Goal: Transaction & Acquisition: Purchase product/service

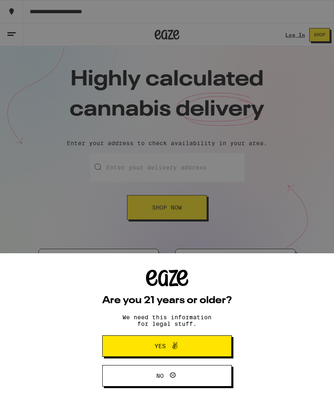
click at [164, 343] on span "Yes" at bounding box center [160, 346] width 11 height 6
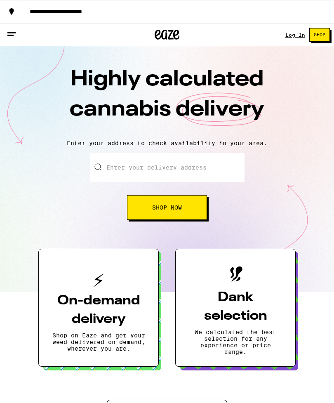
click at [291, 33] on link "Log In" at bounding box center [295, 34] width 20 height 5
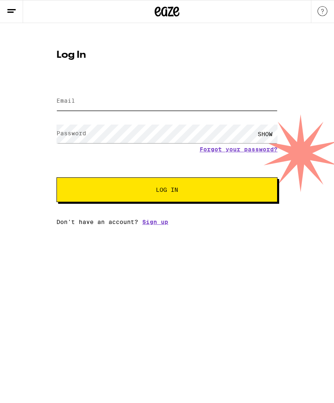
click at [94, 105] on input "Email" at bounding box center [166, 101] width 221 height 19
click at [218, 150] on form "Email Email Password Password SHOW Forgot your password? Log In" at bounding box center [166, 141] width 221 height 121
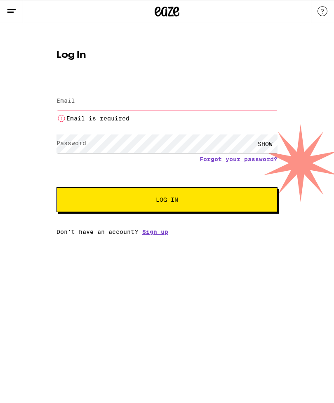
click at [89, 100] on input "Email" at bounding box center [166, 101] width 221 height 19
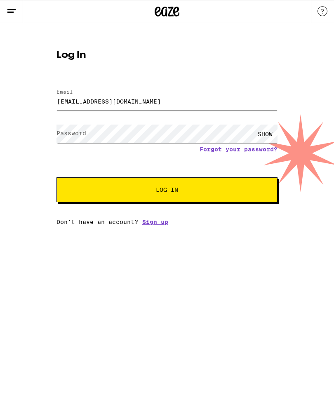
type input "[EMAIL_ADDRESS][DOMAIN_NAME]"
click at [178, 188] on span "Log In" at bounding box center [167, 190] width 22 height 6
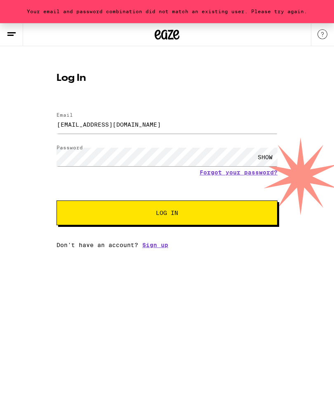
click at [223, 173] on link "Forgot your password?" at bounding box center [238, 172] width 78 height 7
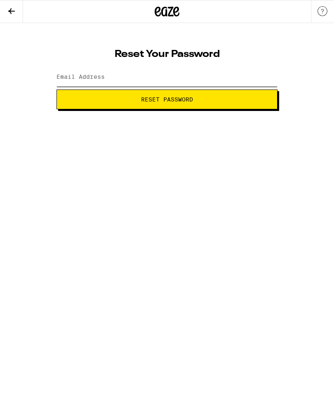
click at [123, 70] on input "Email Address" at bounding box center [166, 77] width 221 height 19
type input "[EMAIL_ADDRESS][DOMAIN_NAME]"
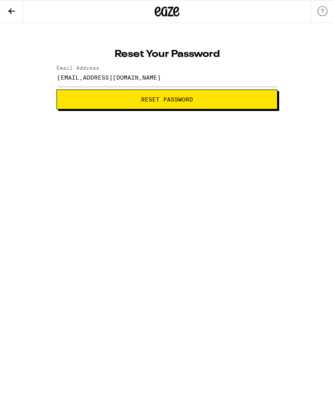
click at [170, 101] on span "Reset Password" at bounding box center [167, 99] width 52 height 6
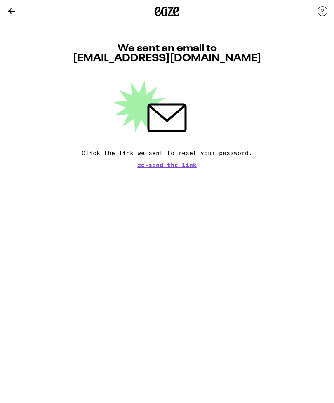
click at [168, 12] on icon at bounding box center [167, 11] width 25 height 15
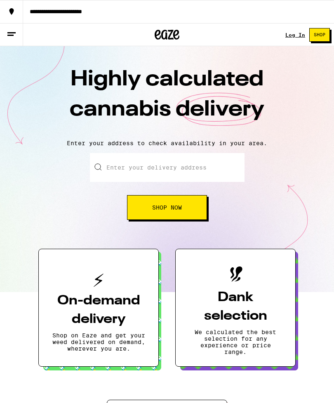
click at [292, 35] on link "Log In" at bounding box center [295, 34] width 20 height 5
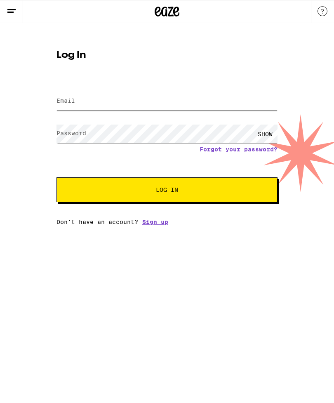
click at [100, 99] on input "Email" at bounding box center [166, 101] width 221 height 19
type input "[EMAIL_ADDRESS][DOMAIN_NAME]"
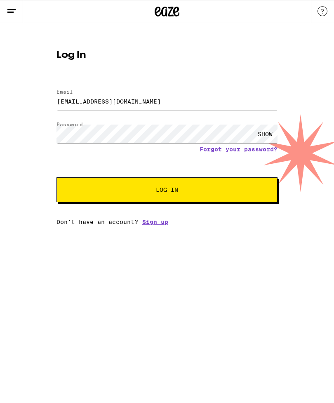
click at [171, 191] on span "Log In" at bounding box center [167, 190] width 22 height 6
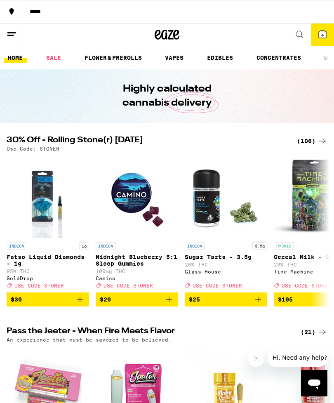
click at [323, 31] on icon at bounding box center [322, 33] width 7 height 7
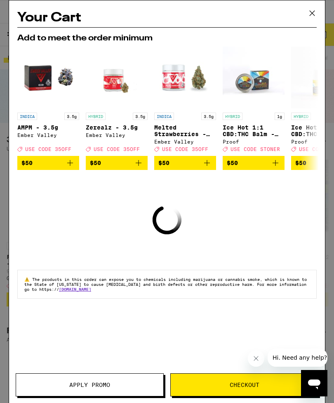
click at [312, 9] on icon at bounding box center [312, 13] width 12 height 12
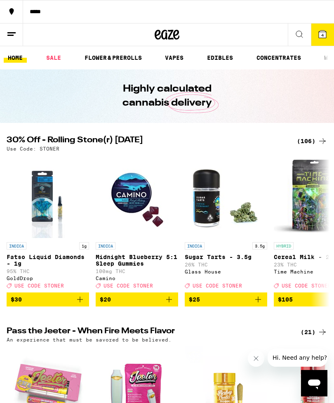
click at [9, 34] on icon at bounding box center [12, 34] width 10 height 10
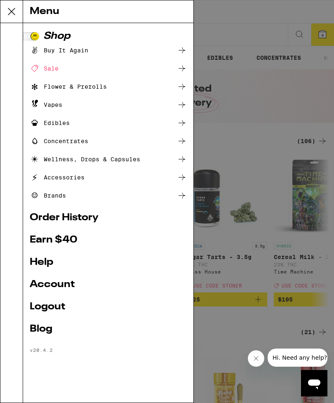
click at [53, 220] on link "Order History" at bounding box center [108, 218] width 157 height 10
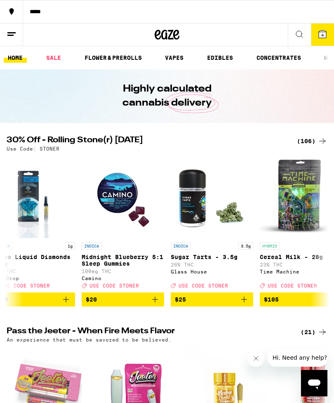
scroll to position [0, 16]
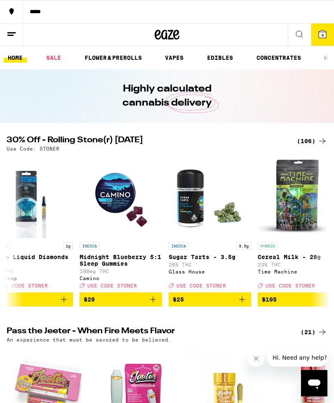
click at [12, 33] on line at bounding box center [11, 33] width 8 height 0
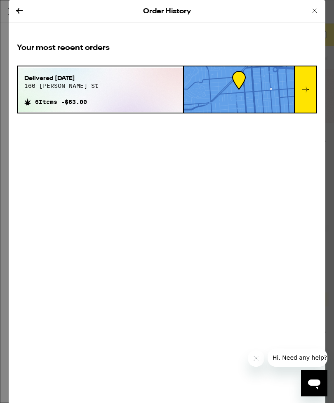
click at [78, 91] on div "Delivered [DATE][STREET_ADDRESS][PERSON_NAME]" at bounding box center [61, 84] width 74 height 21
click at [58, 89] on span "160 [PERSON_NAME] st" at bounding box center [61, 85] width 74 height 7
click at [289, 199] on div "Order History Your most recent orders Delivered [DATE] [STREET_ADDRESS][PERSON_…" at bounding box center [167, 201] width 316 height 403
click at [305, 91] on icon at bounding box center [305, 90] width 7 height 6
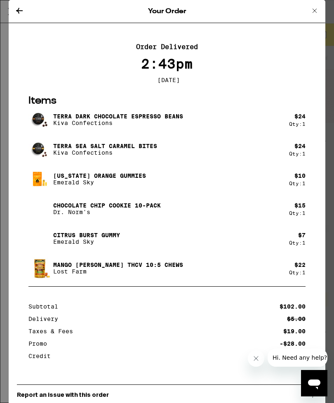
click at [20, 8] on icon at bounding box center [19, 11] width 10 height 10
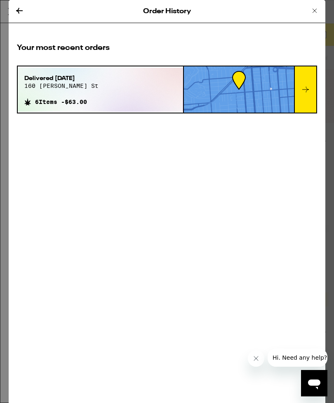
click at [313, 8] on icon at bounding box center [314, 11] width 10 height 10
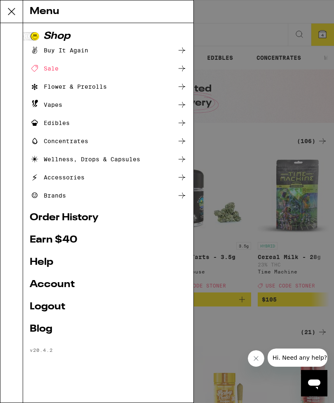
click at [69, 51] on div "Buy It Again" at bounding box center [59, 50] width 59 height 10
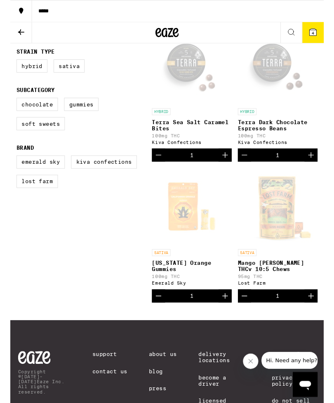
scroll to position [125, 0]
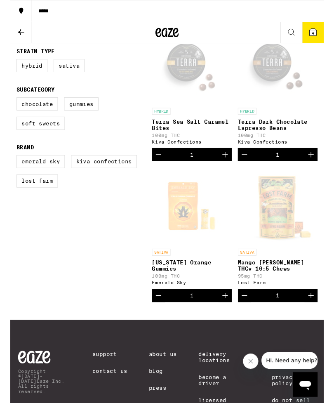
click at [288, 244] on div "Open page for Mango Jack Herer THCv 10:5 Chews from Lost Farm" at bounding box center [285, 219] width 82 height 82
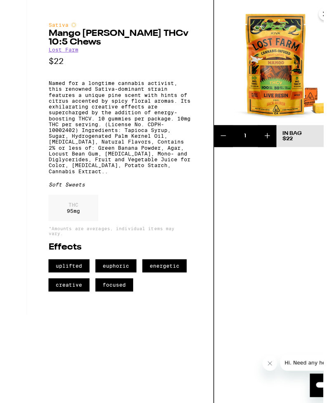
scroll to position [18, 0]
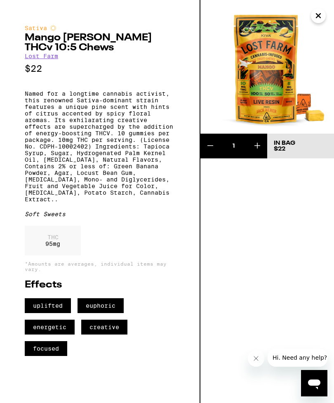
click at [258, 144] on icon at bounding box center [257, 146] width 10 height 10
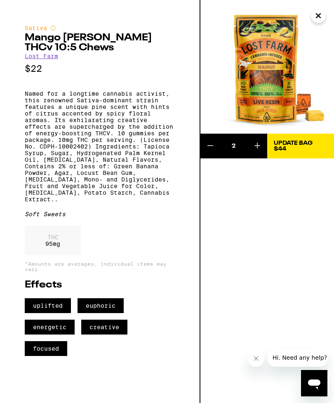
click at [215, 144] on icon at bounding box center [210, 146] width 10 height 10
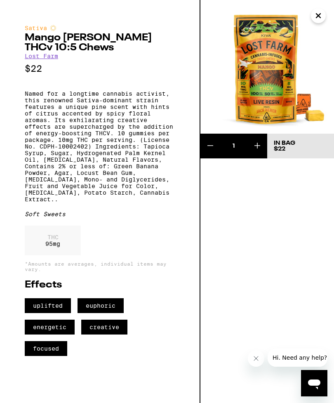
click at [321, 12] on icon "Close" at bounding box center [318, 15] width 10 height 12
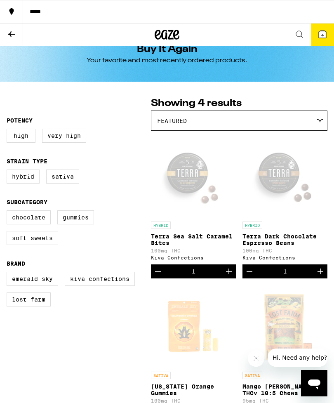
click at [321, 34] on icon at bounding box center [322, 33] width 7 height 7
